Goal: Information Seeking & Learning: Find contact information

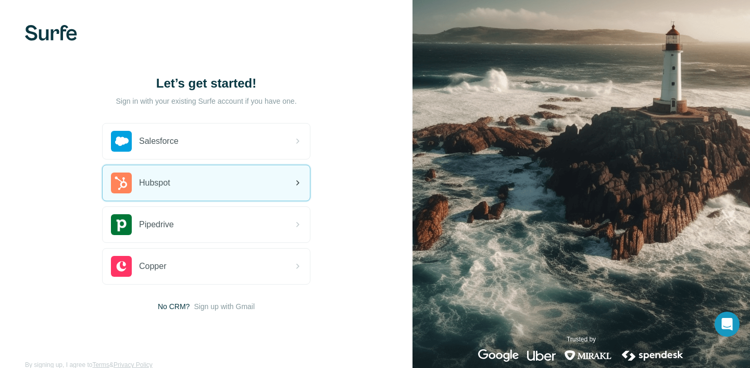
click at [189, 185] on div "Hubspot" at bounding box center [206, 182] width 207 height 35
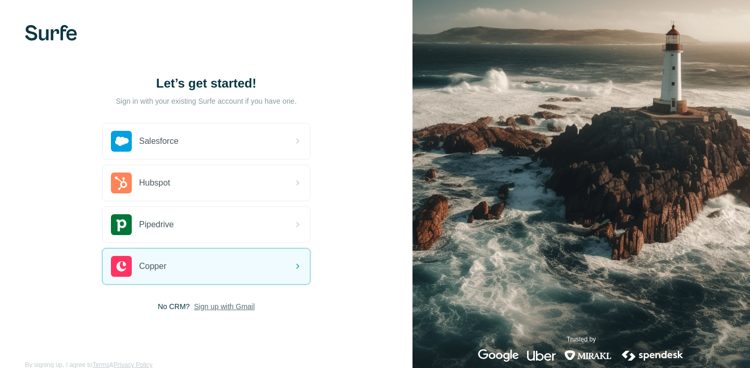
click at [235, 307] on span "Sign up with Gmail" at bounding box center [224, 306] width 61 height 10
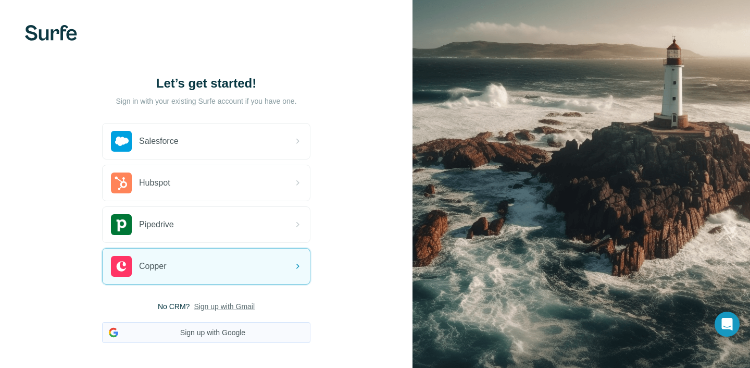
click at [241, 340] on button "Sign up with Google" at bounding box center [206, 332] width 208 height 21
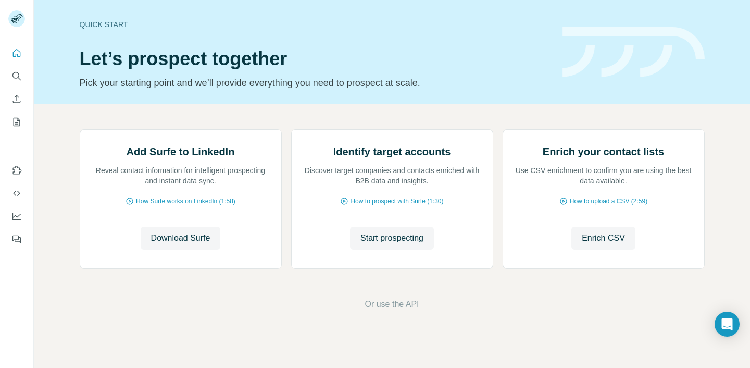
scroll to position [80, 0]
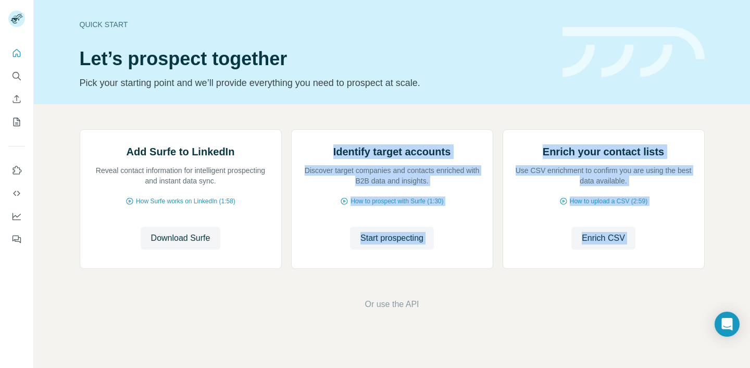
drag, startPoint x: 332, startPoint y: 115, endPoint x: 248, endPoint y: 315, distance: 216.6
click at [248, 315] on div "Add Surfe to LinkedIn Reveal contact information for intelligent prospecting an…" at bounding box center [392, 219] width 716 height 231
click at [249, 323] on div "Add Surfe to LinkedIn Reveal contact information for intelligent prospecting an…" at bounding box center [392, 219] width 716 height 231
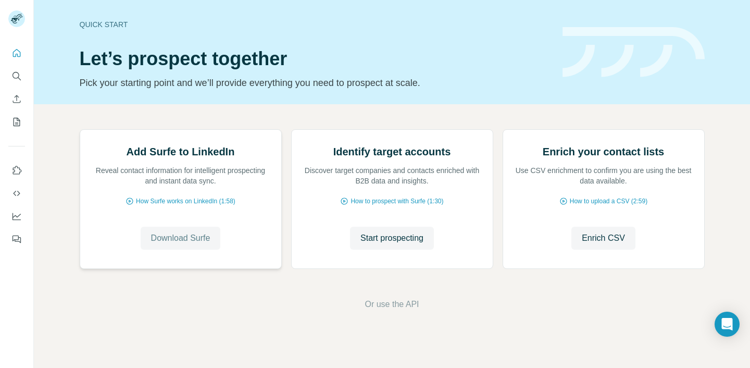
click at [208, 249] on button "Download Surfe" at bounding box center [181, 238] width 80 height 23
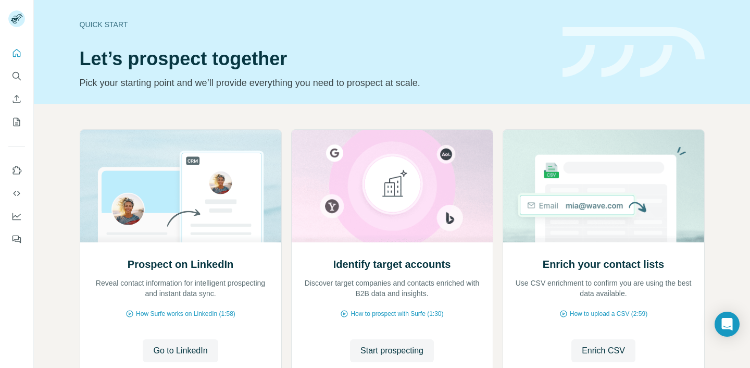
click at [486, 73] on div "Quick start Let’s prospect together Pick your starting point and we’ll provide …" at bounding box center [315, 52] width 470 height 76
click at [19, 54] on icon "Quick start" at bounding box center [16, 53] width 10 height 10
click at [20, 76] on icon "Search" at bounding box center [16, 76] width 10 height 10
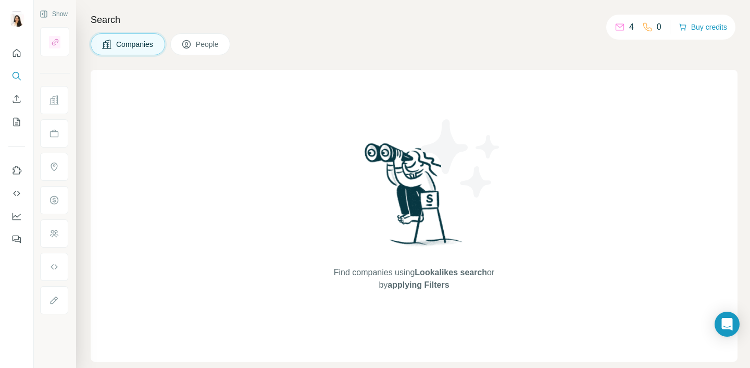
click at [214, 43] on span "People" at bounding box center [208, 44] width 24 height 10
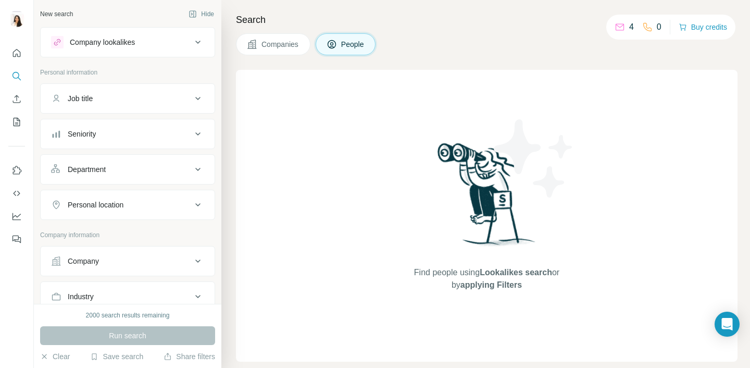
click at [130, 265] on div "Company" at bounding box center [121, 261] width 141 height 10
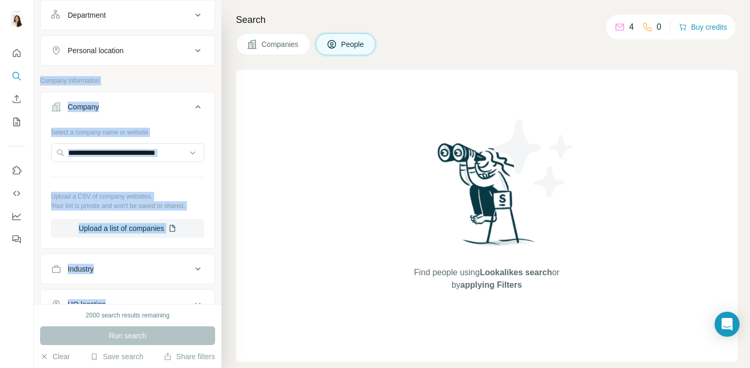
scroll to position [177, 0]
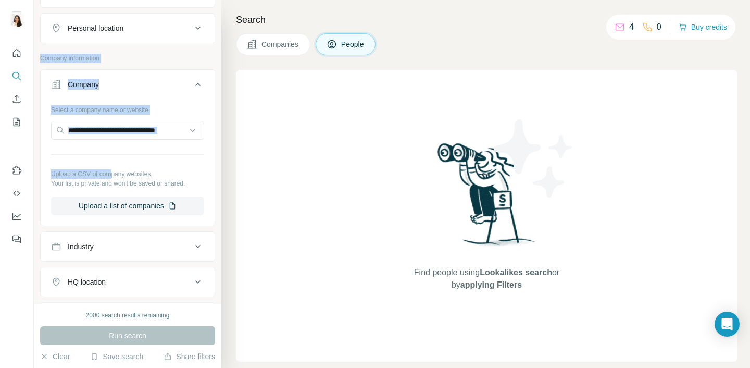
drag, startPoint x: 142, startPoint y: 236, endPoint x: 111, endPoint y: 163, distance: 79.4
click at [111, 164] on div "Company lookalikes Personal information Job title Seniority Department Personal…" at bounding box center [127, 145] width 175 height 588
click at [125, 134] on input "text" at bounding box center [127, 130] width 153 height 19
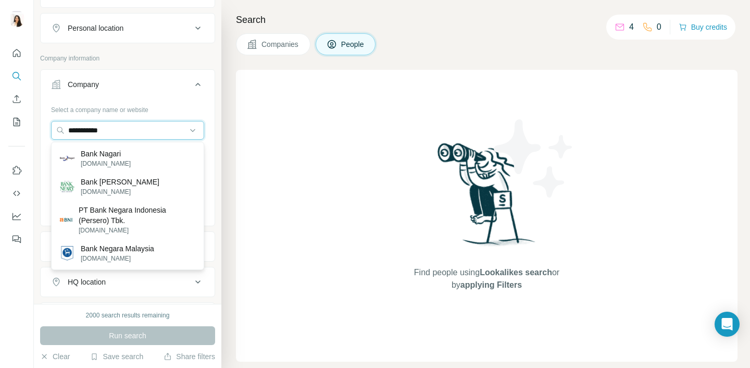
type input "**********"
click at [132, 207] on p "PT Bank Negara Indonesia (Persero) Tbk." at bounding box center [137, 215] width 117 height 21
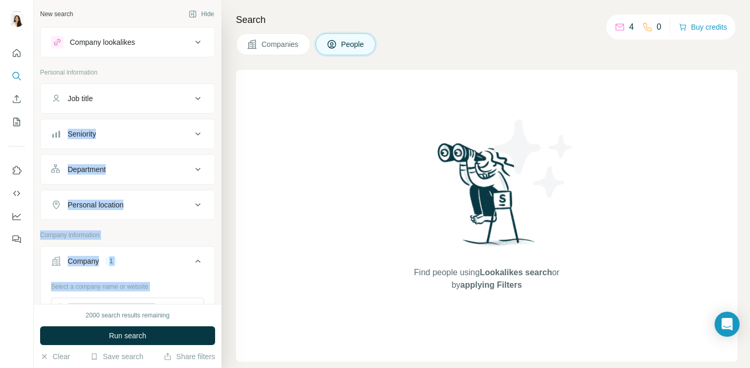
drag, startPoint x: 127, startPoint y: 173, endPoint x: 112, endPoint y: 117, distance: 58.2
click at [112, 118] on div "Company lookalikes Personal information Job title Seniority Department Personal…" at bounding box center [127, 339] width 175 height 624
click at [120, 95] on div "Job title" at bounding box center [121, 98] width 141 height 10
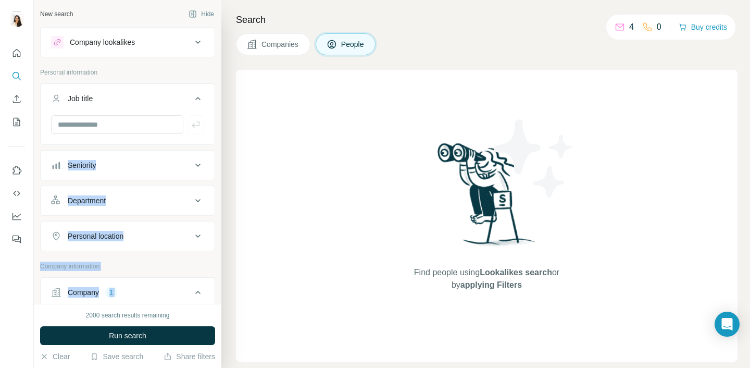
click at [120, 95] on div "Job title" at bounding box center [121, 98] width 141 height 10
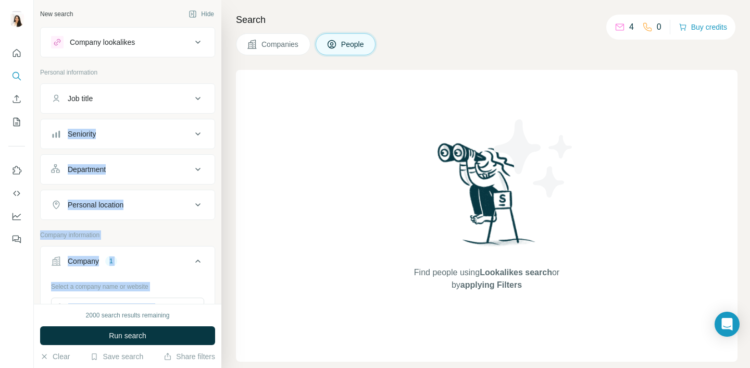
click at [124, 167] on div "Department" at bounding box center [121, 169] width 141 height 10
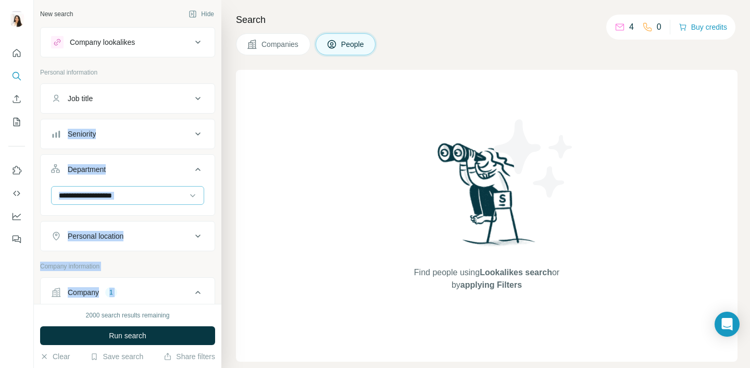
click at [130, 192] on input at bounding box center [122, 195] width 129 height 11
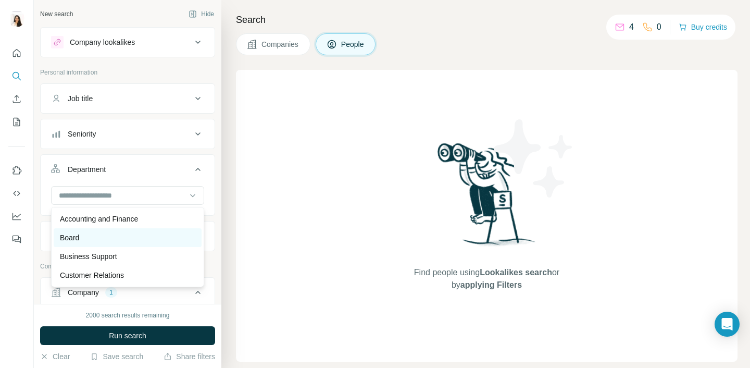
click at [129, 236] on div "Board" at bounding box center [127, 237] width 135 height 10
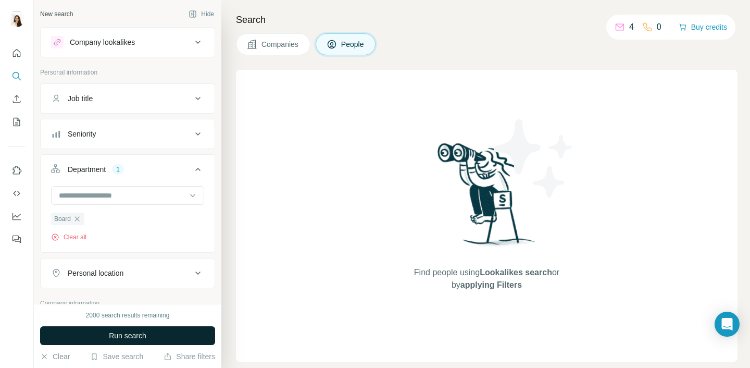
click at [154, 329] on button "Run search" at bounding box center [127, 335] width 175 height 19
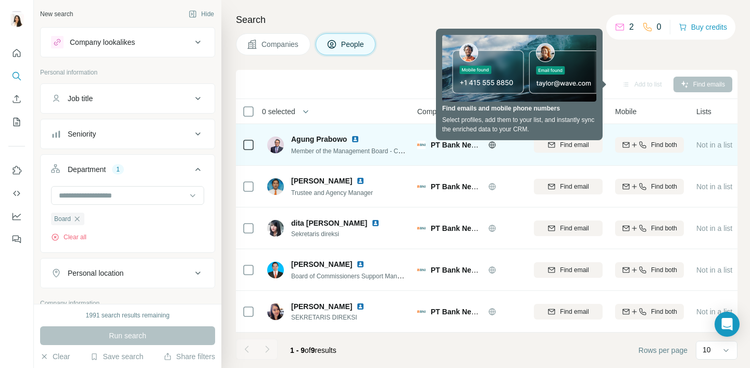
click at [322, 139] on span "Agung Prabowo" at bounding box center [319, 139] width 56 height 10
click at [272, 144] on img at bounding box center [275, 144] width 17 height 17
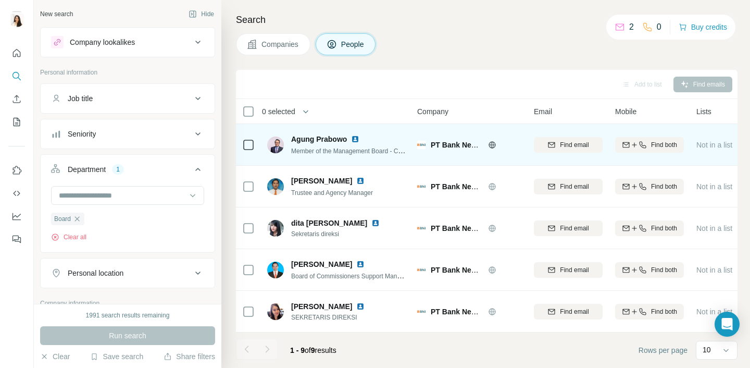
click at [593, 144] on div "Find email" at bounding box center [568, 144] width 69 height 9
click at [646, 32] on icon at bounding box center [647, 27] width 10 height 10
click at [654, 142] on span "Find both" at bounding box center [664, 144] width 26 height 9
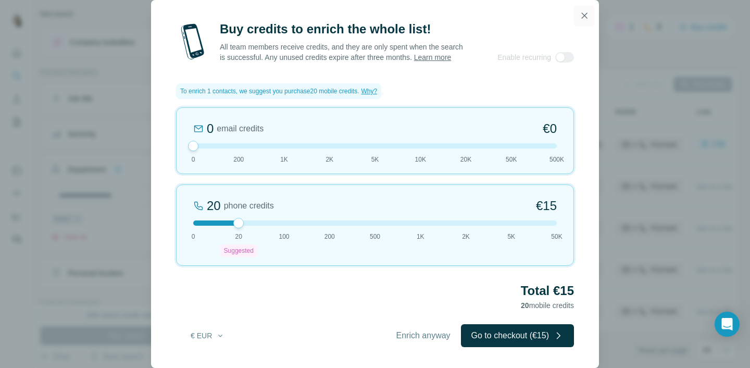
click at [585, 15] on icon "button" at bounding box center [584, 15] width 10 height 10
